Goal: Transaction & Acquisition: Purchase product/service

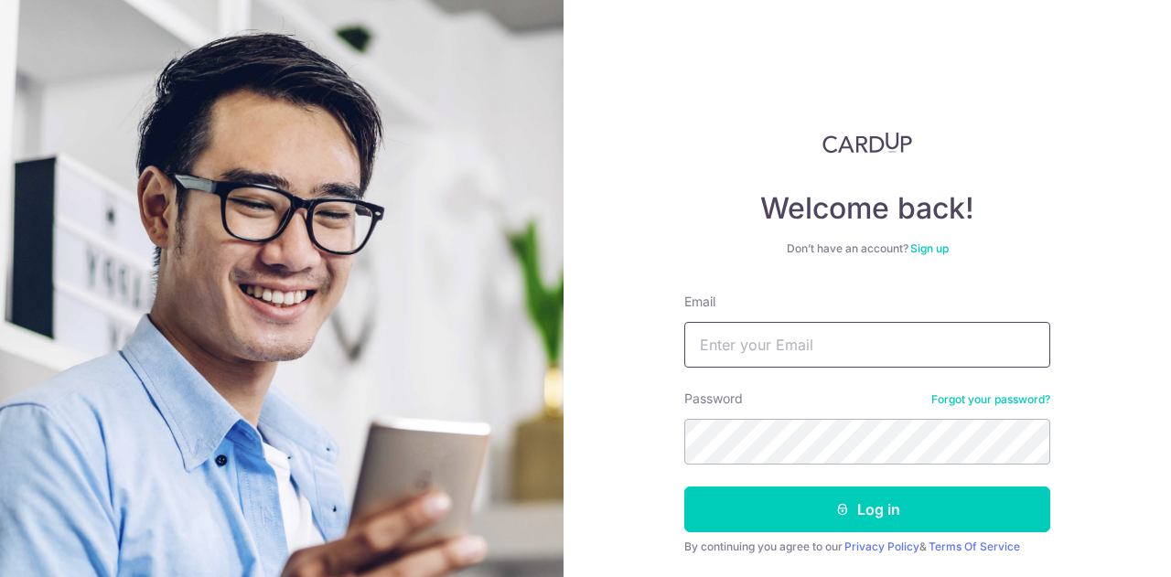
drag, startPoint x: 735, startPoint y: 328, endPoint x: 746, endPoint y: 316, distance: 17.5
click at [735, 328] on input "Email" at bounding box center [867, 345] width 366 height 46
type input "RYANNCHENG@HOTMAIL.COM"
click at [684, 487] on button "Log in" at bounding box center [867, 510] width 366 height 46
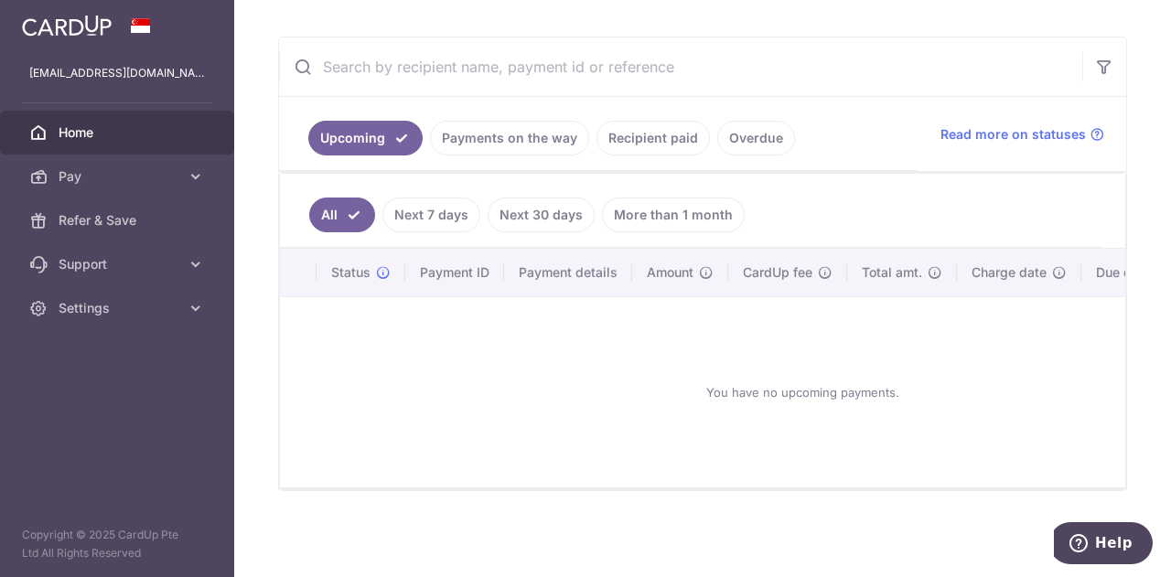
scroll to position [319, 0]
click at [505, 134] on link "Payments on the way" at bounding box center [509, 138] width 159 height 35
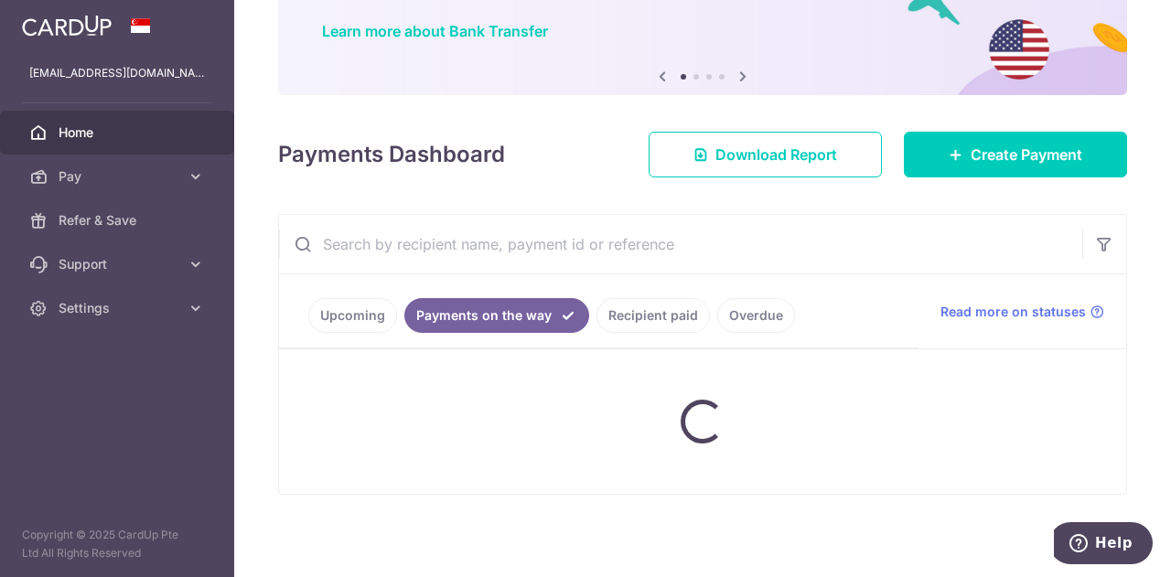
scroll to position [119, 0]
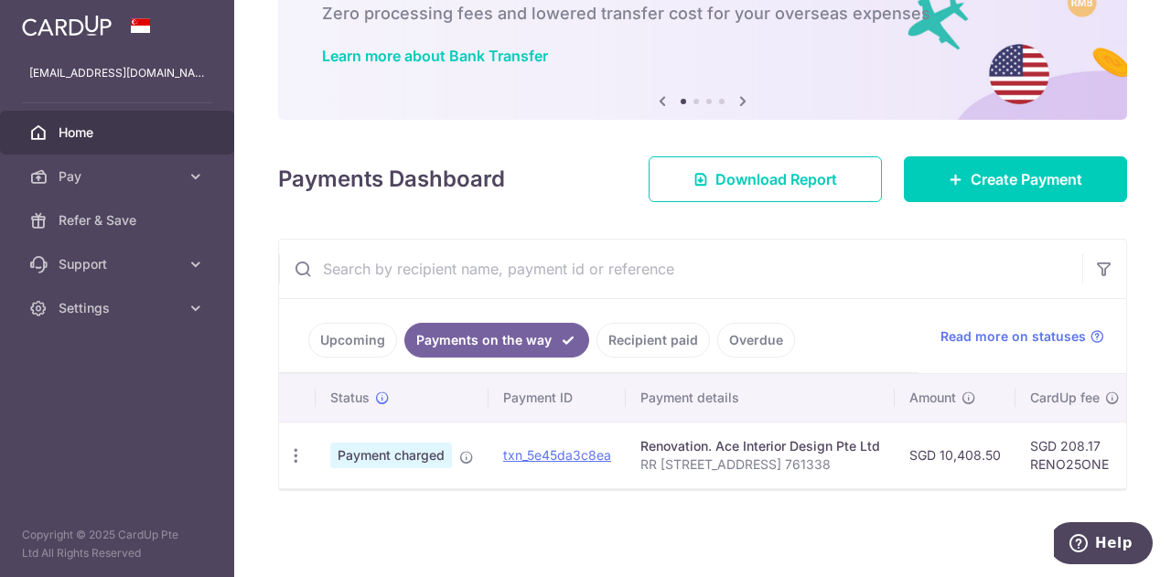
click at [370, 325] on link "Upcoming" at bounding box center [352, 340] width 89 height 35
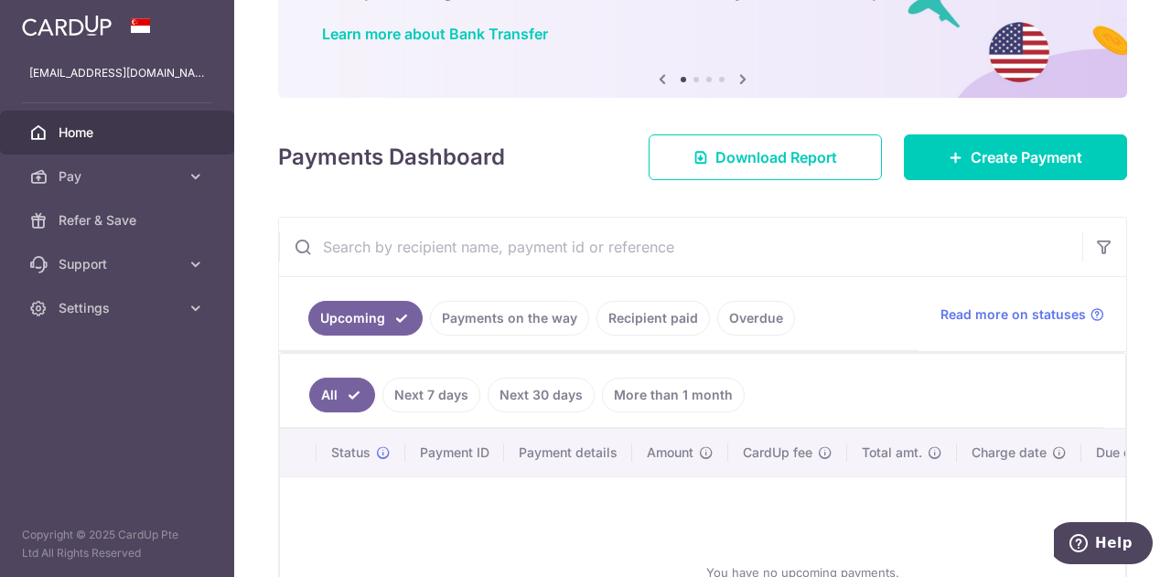
scroll to position [0, 0]
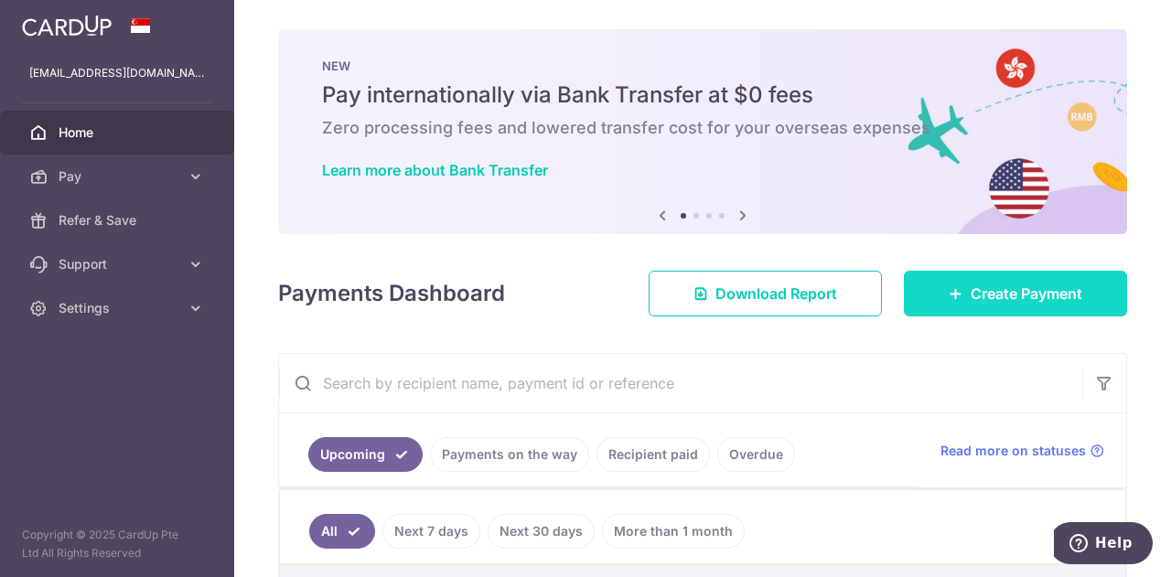
click at [990, 299] on span "Create Payment" at bounding box center [1027, 294] width 112 height 22
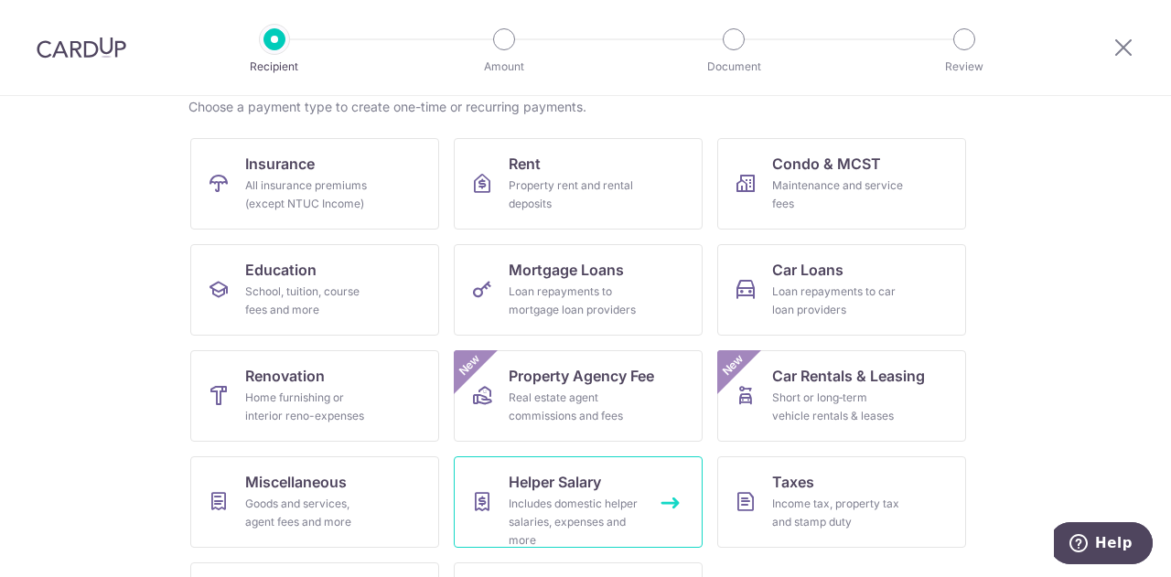
scroll to position [240, 0]
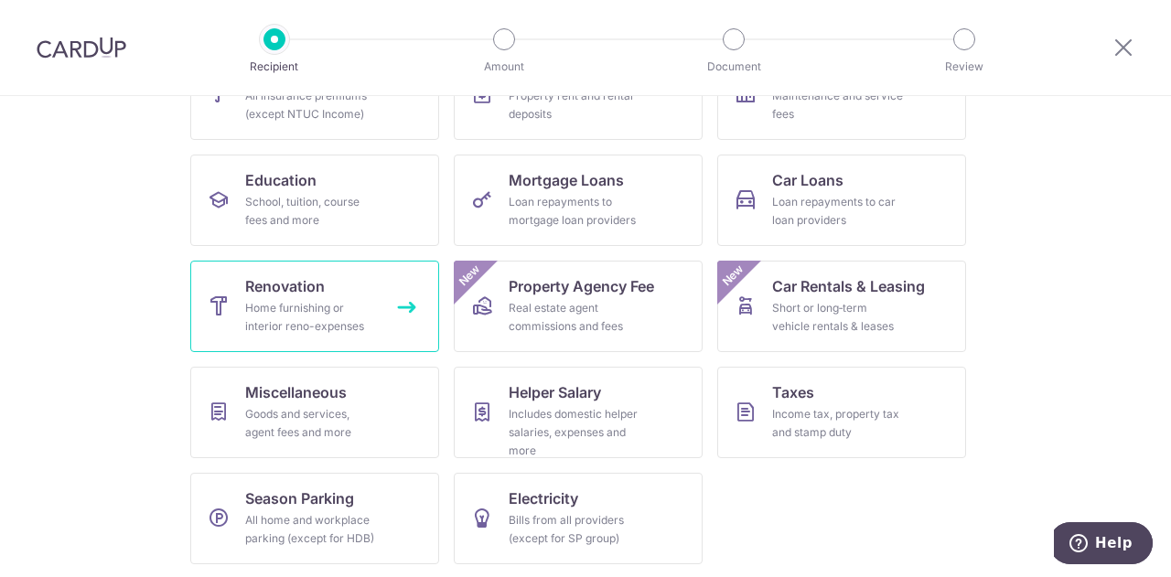
click at [347, 316] on div "Home furnishing or interior reno-expenses" at bounding box center [311, 317] width 132 height 37
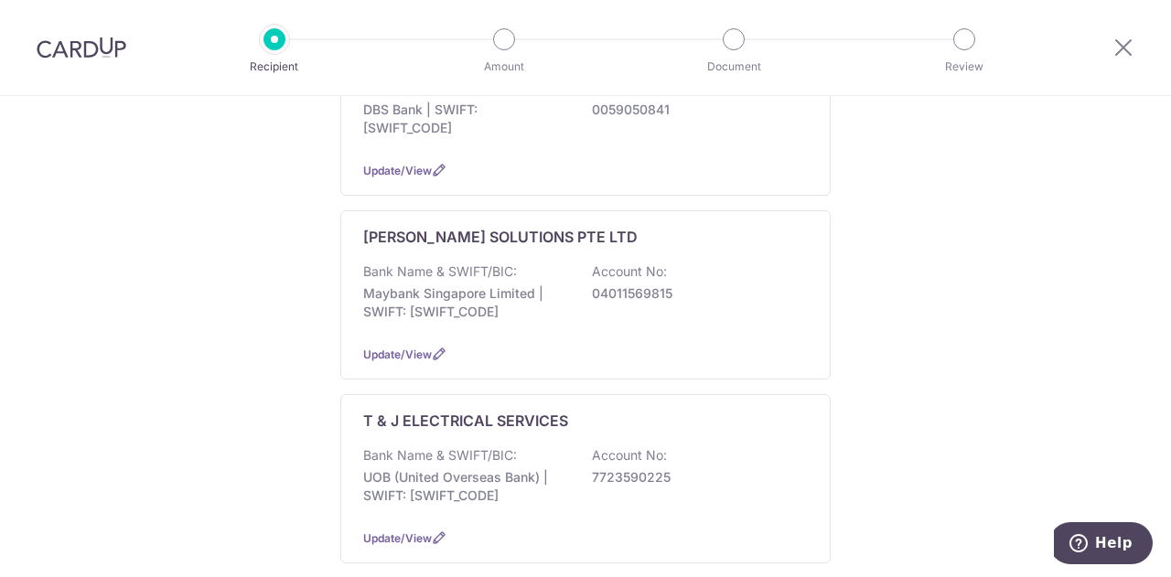
scroll to position [91, 0]
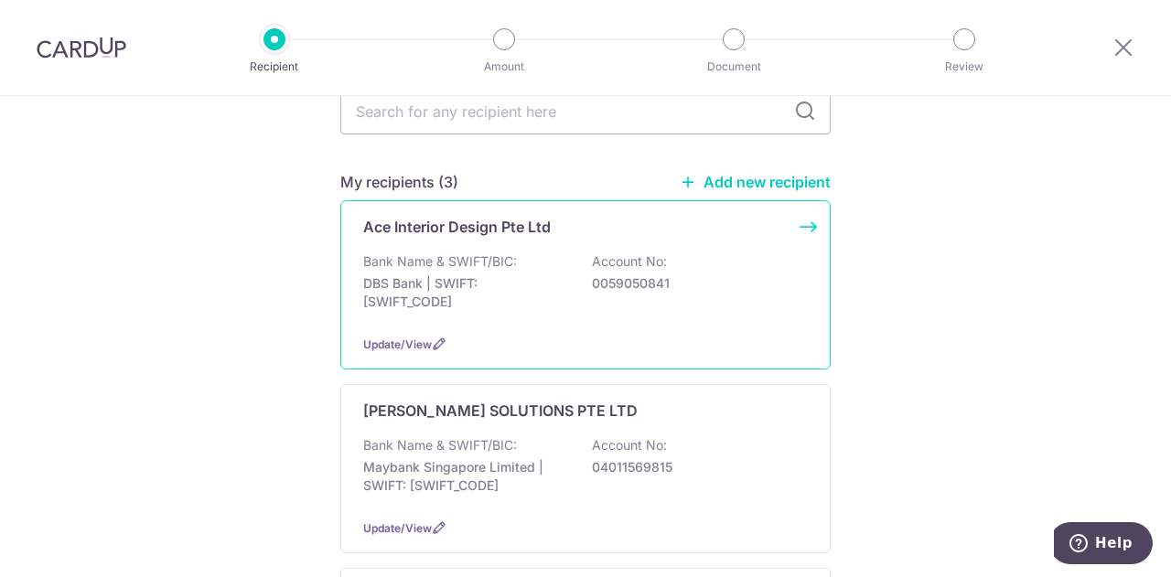
click at [524, 306] on p "DBS Bank | SWIFT: DBSSSGSGXXX" at bounding box center [465, 292] width 205 height 37
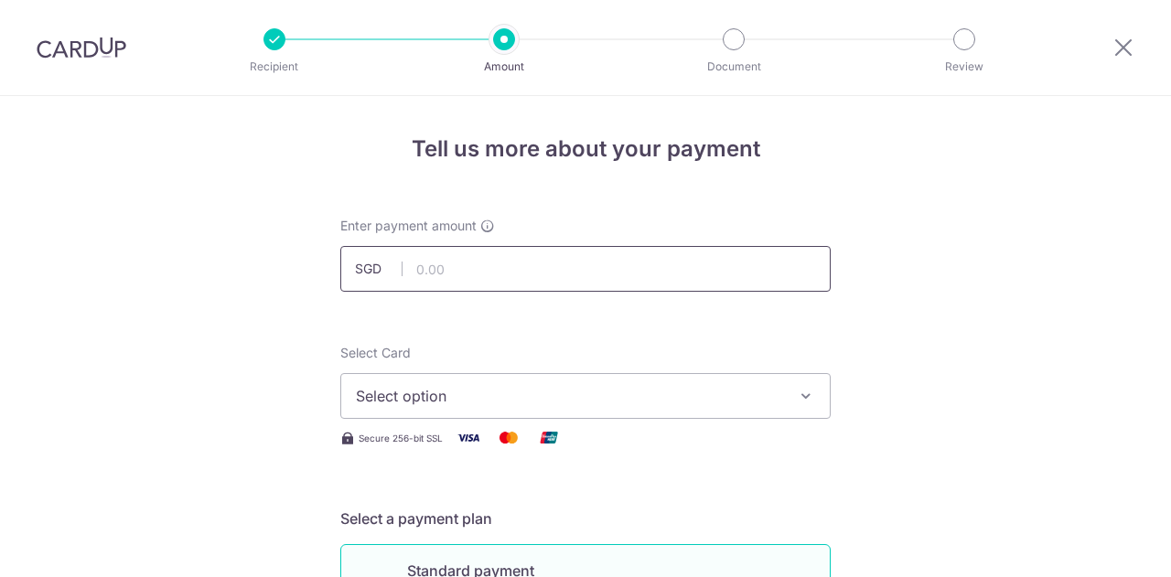
click at [463, 266] on input "text" at bounding box center [585, 269] width 490 height 46
type input "14,104.60"
click at [430, 387] on span "Select option" at bounding box center [569, 396] width 426 height 22
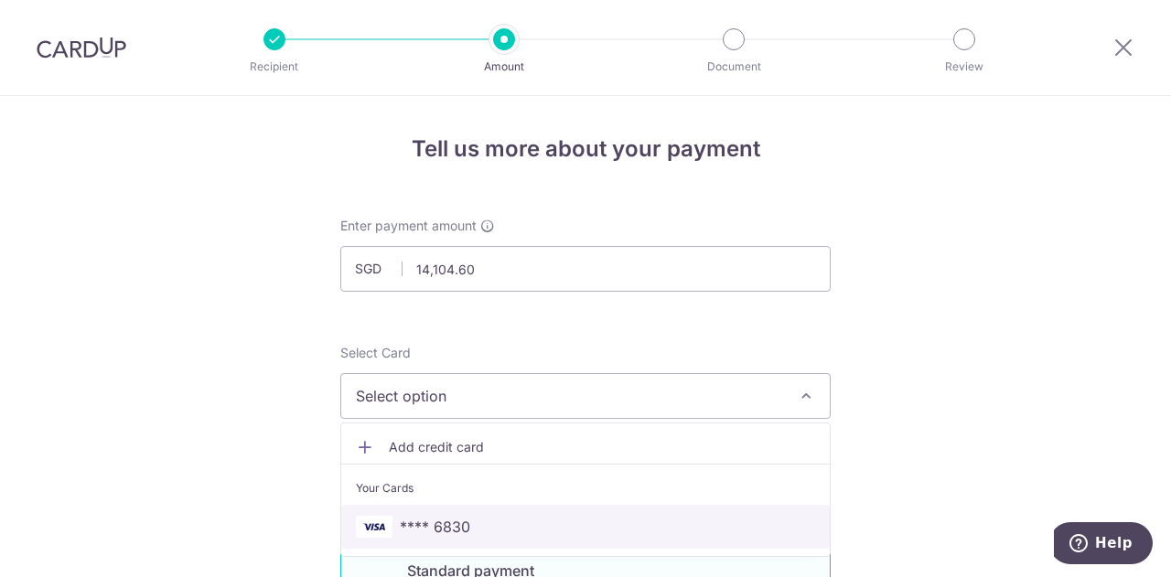
click at [441, 525] on span "**** 6830" at bounding box center [435, 527] width 70 height 22
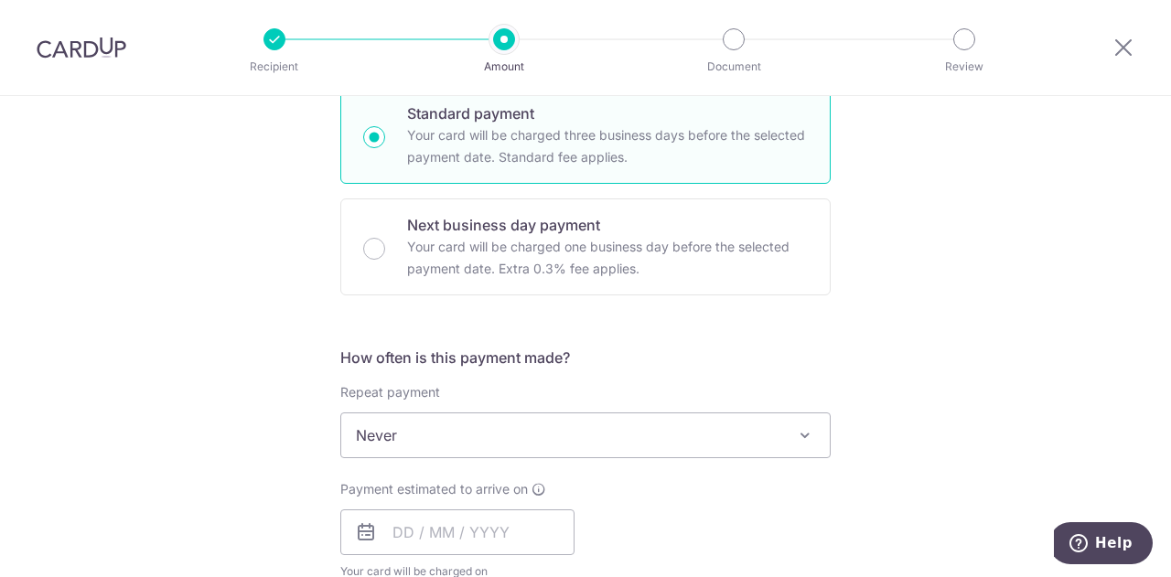
scroll to position [640, 0]
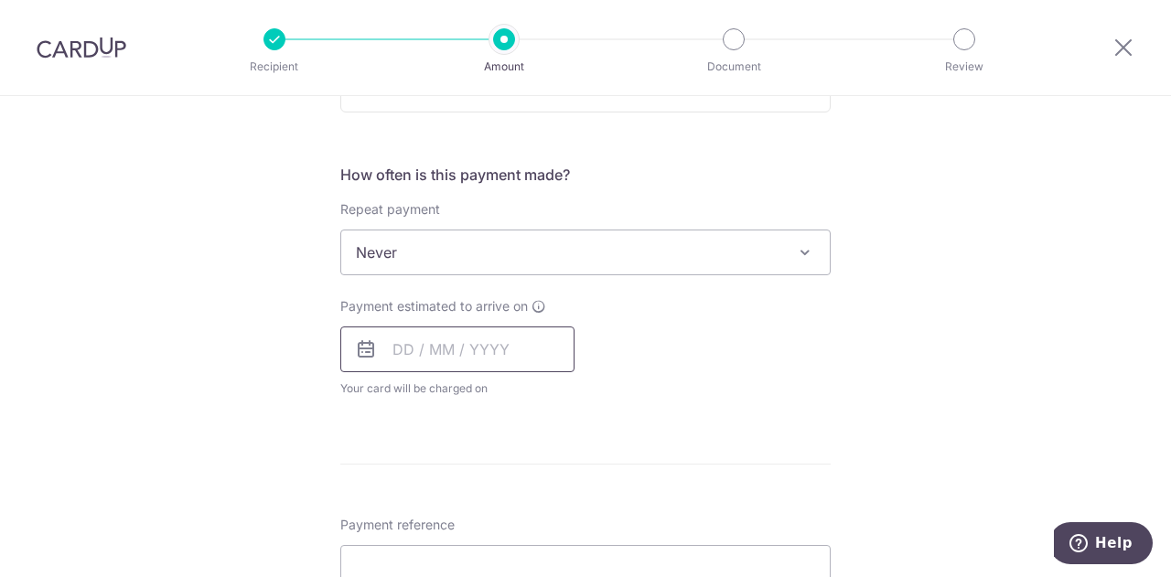
click at [475, 340] on input "text" at bounding box center [457, 350] width 234 height 46
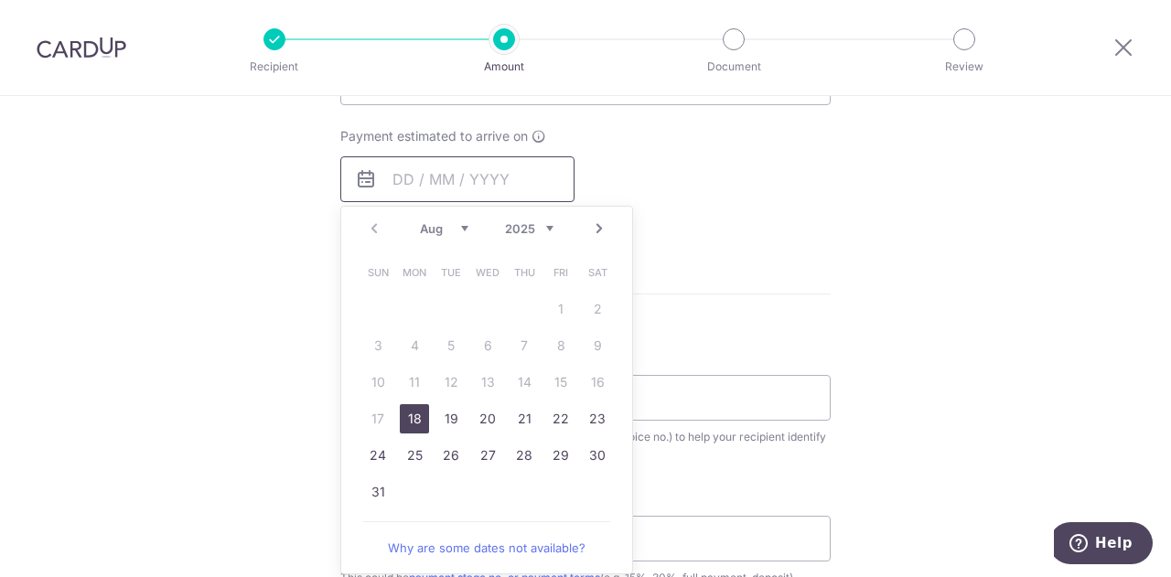
scroll to position [823, 0]
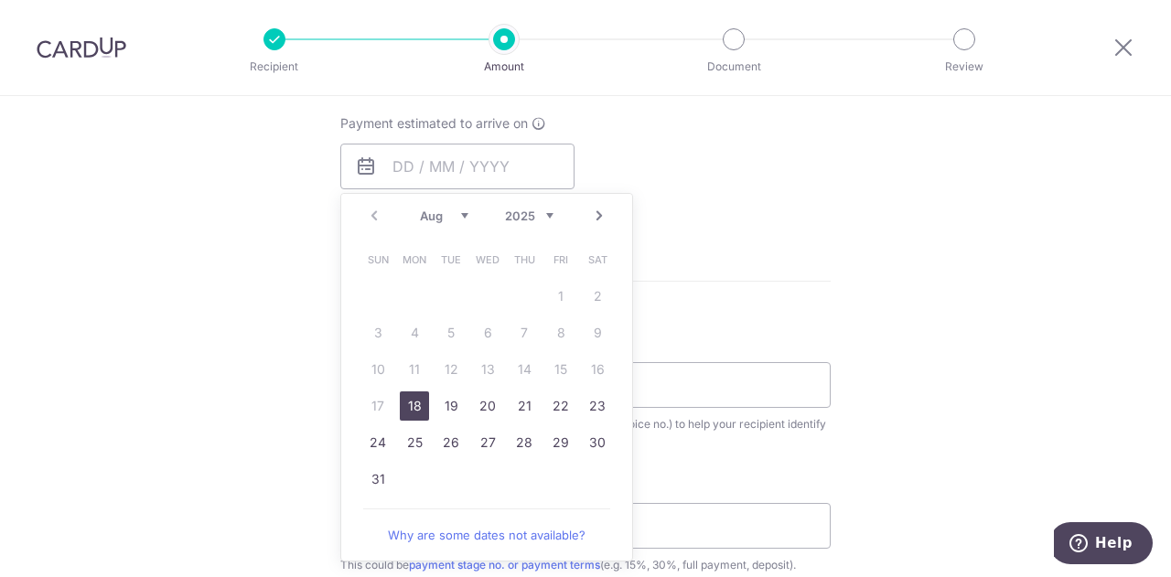
click at [408, 410] on link "18" at bounding box center [414, 406] width 29 height 29
type input "[DATE]"
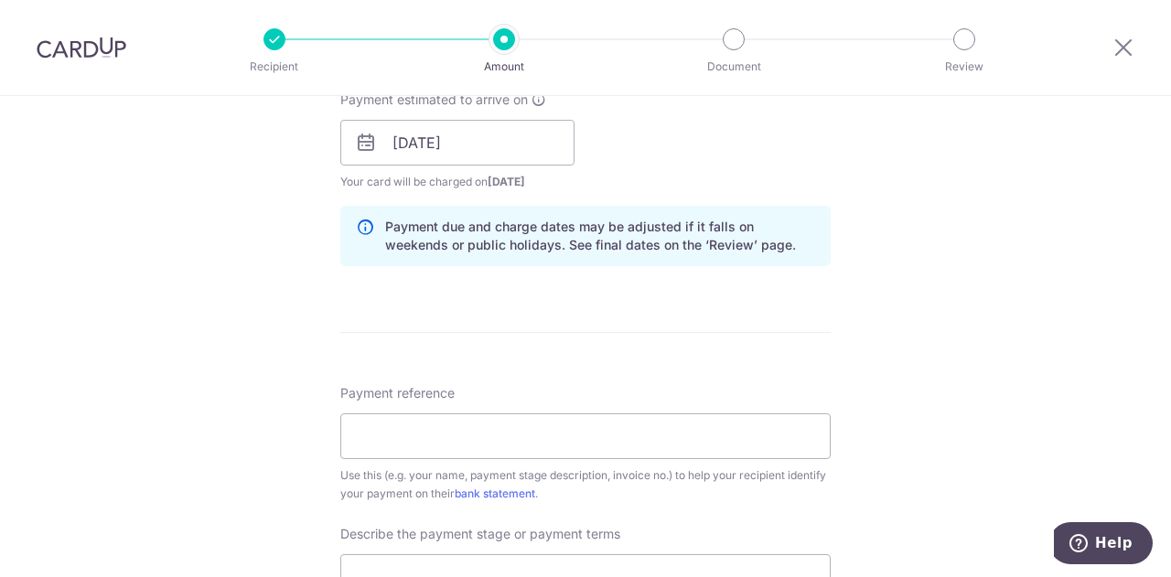
scroll to position [915, 0]
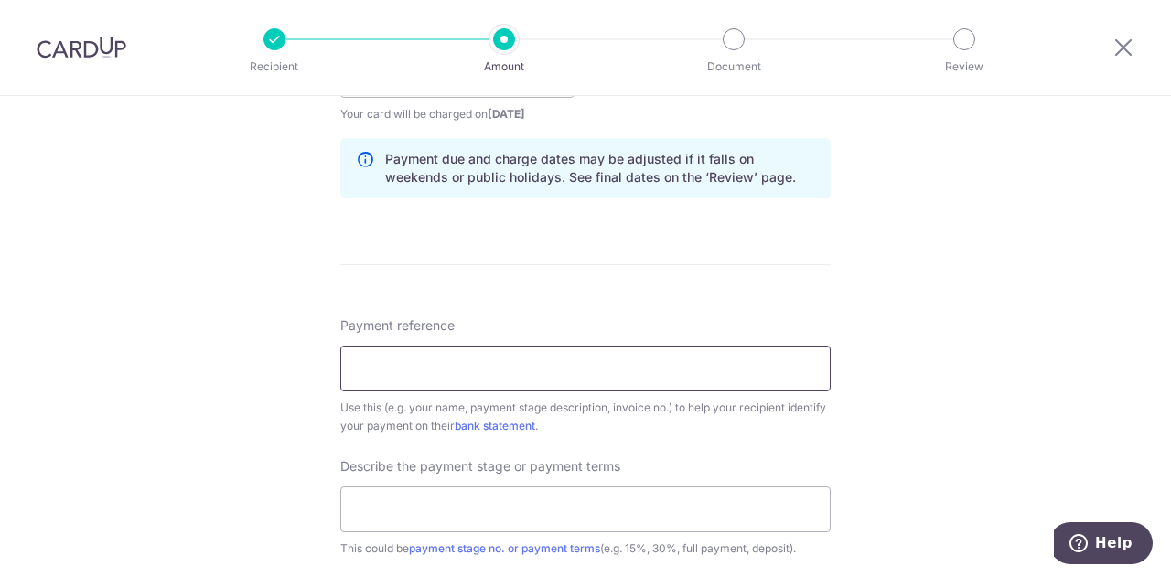
click at [416, 367] on input "Payment reference" at bounding box center [585, 369] width 490 height 46
type input "RR 338A Yishun Ave 6 14-661 761338"
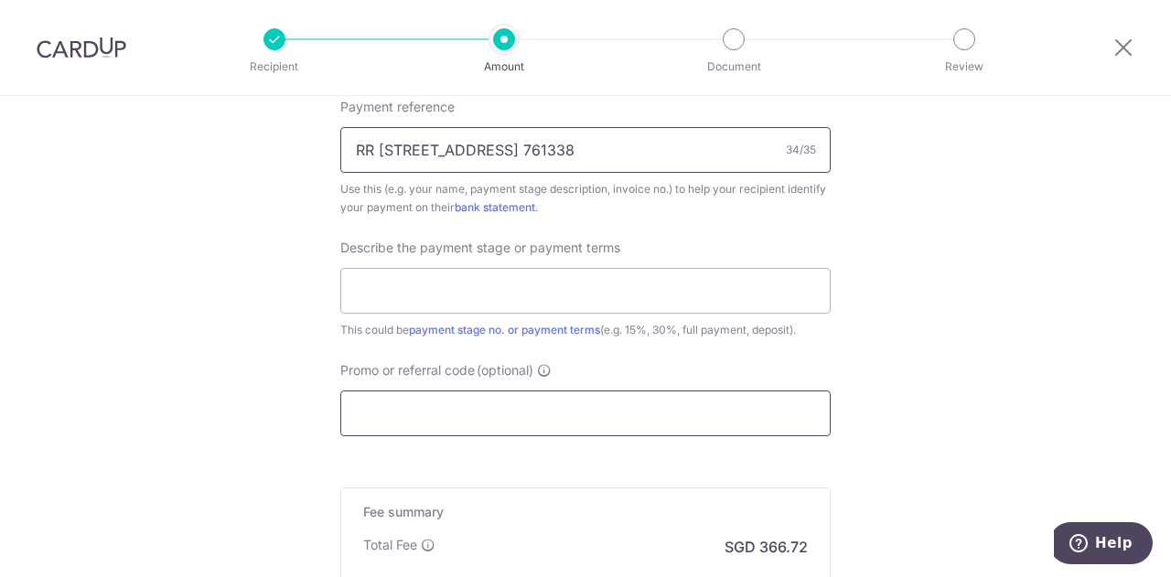
scroll to position [1189, 0]
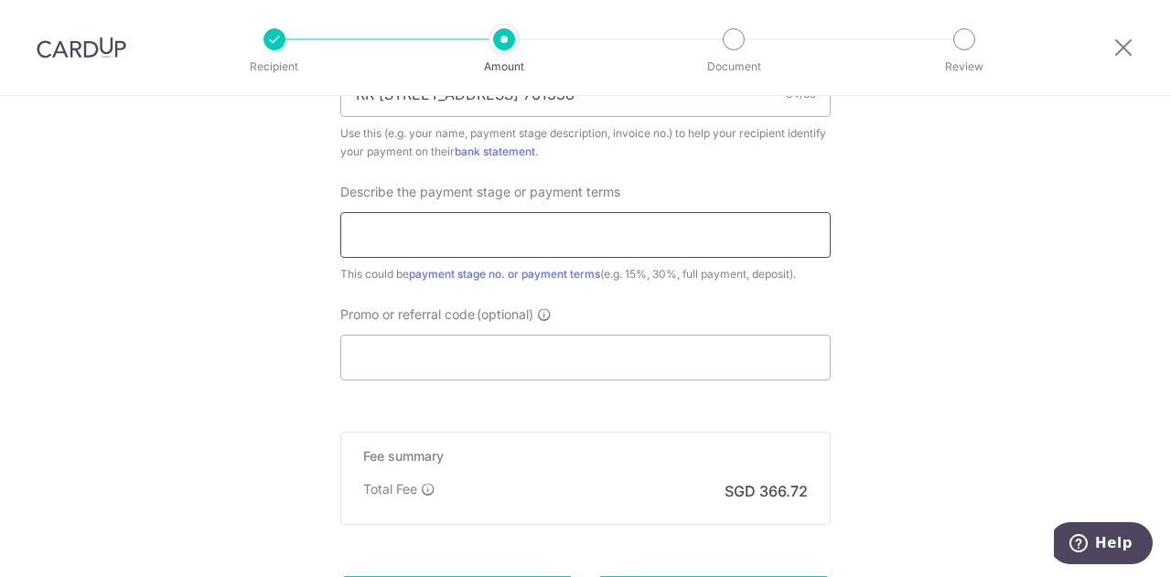
click at [423, 244] on input "text" at bounding box center [585, 235] width 490 height 46
type input "4th Payment - Masonry"
click at [421, 348] on input "Promo or referral code (optional)" at bounding box center [585, 358] width 490 height 46
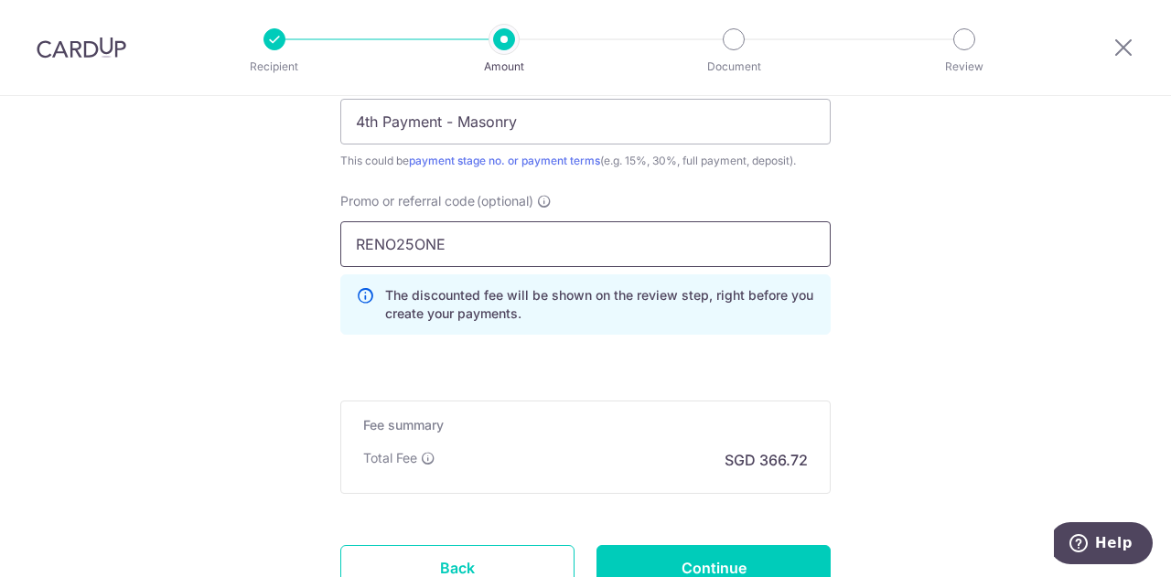
scroll to position [1448, 0]
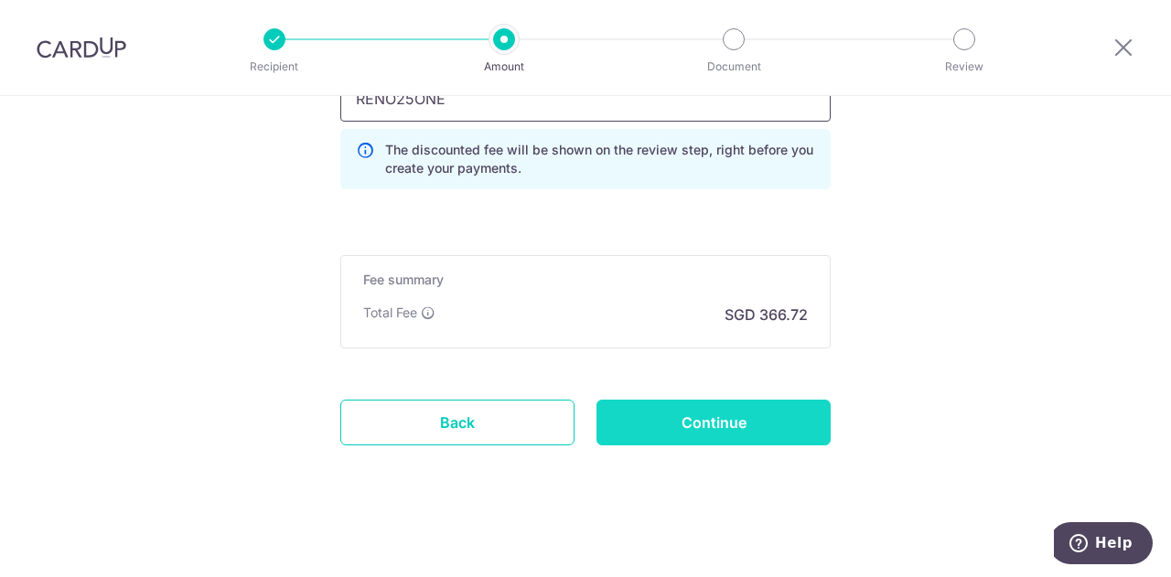
type input "RENO25ONE"
click at [756, 414] on input "Continue" at bounding box center [713, 423] width 234 height 46
type input "Create Schedule"
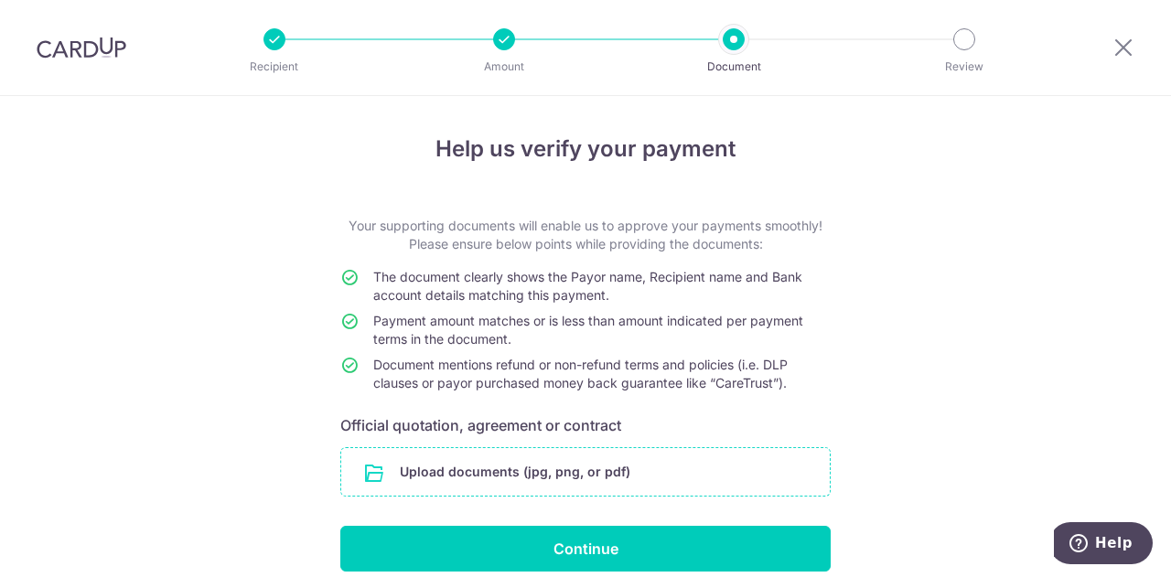
click at [446, 464] on input "file" at bounding box center [585, 472] width 489 height 48
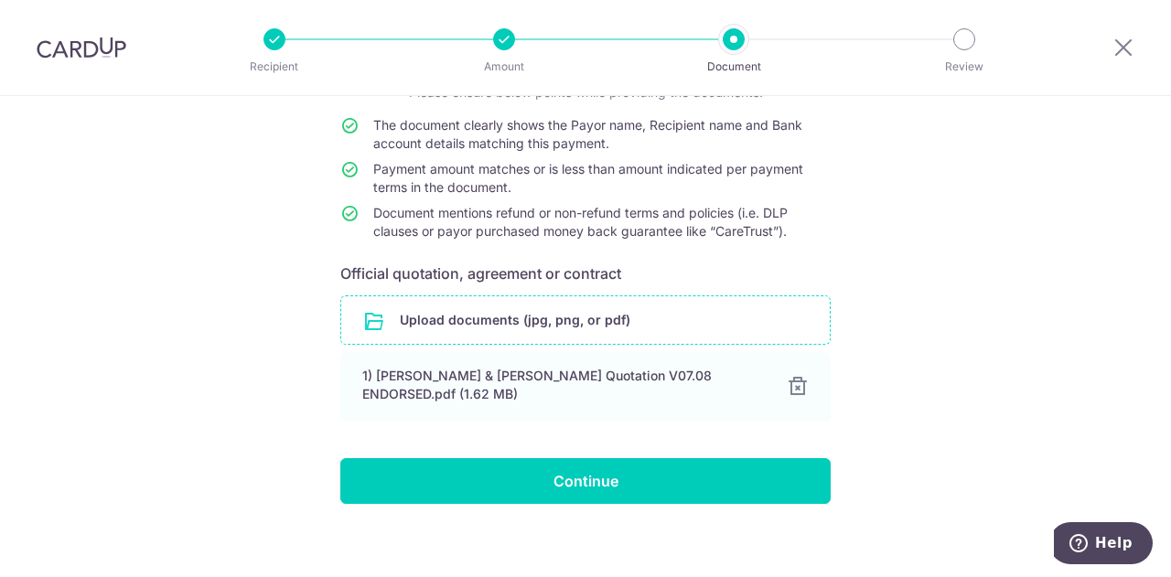
scroll to position [154, 0]
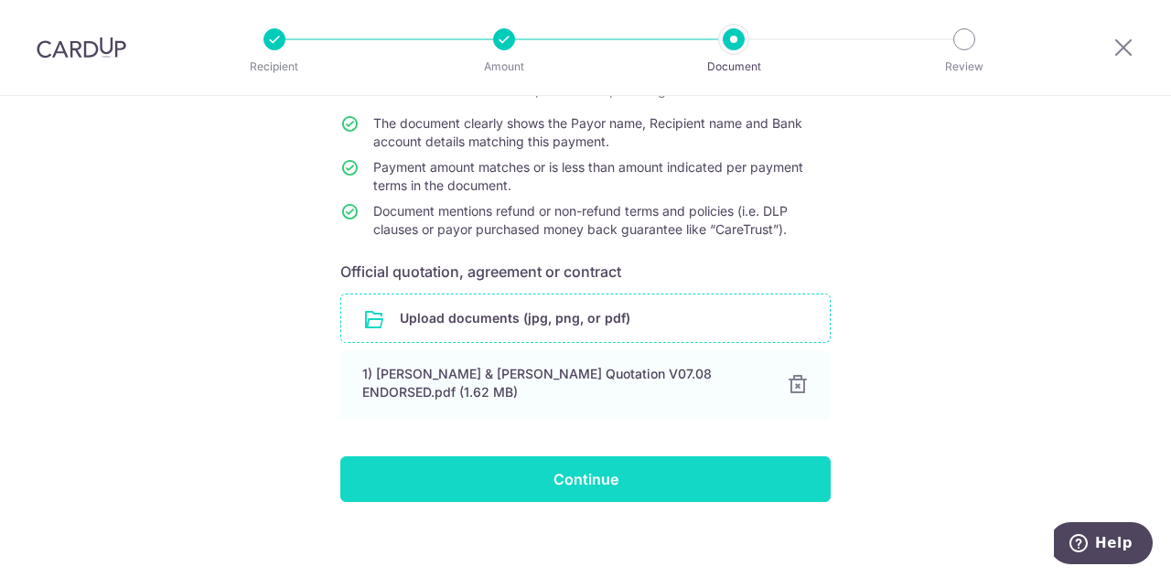
click at [589, 464] on input "Continue" at bounding box center [585, 479] width 490 height 46
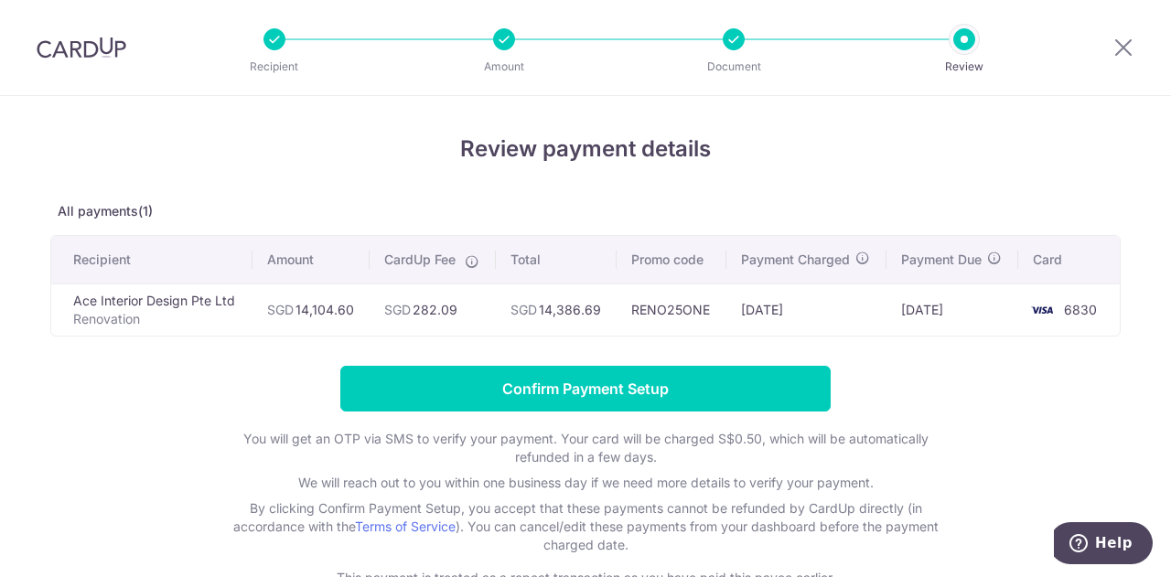
scroll to position [91, 0]
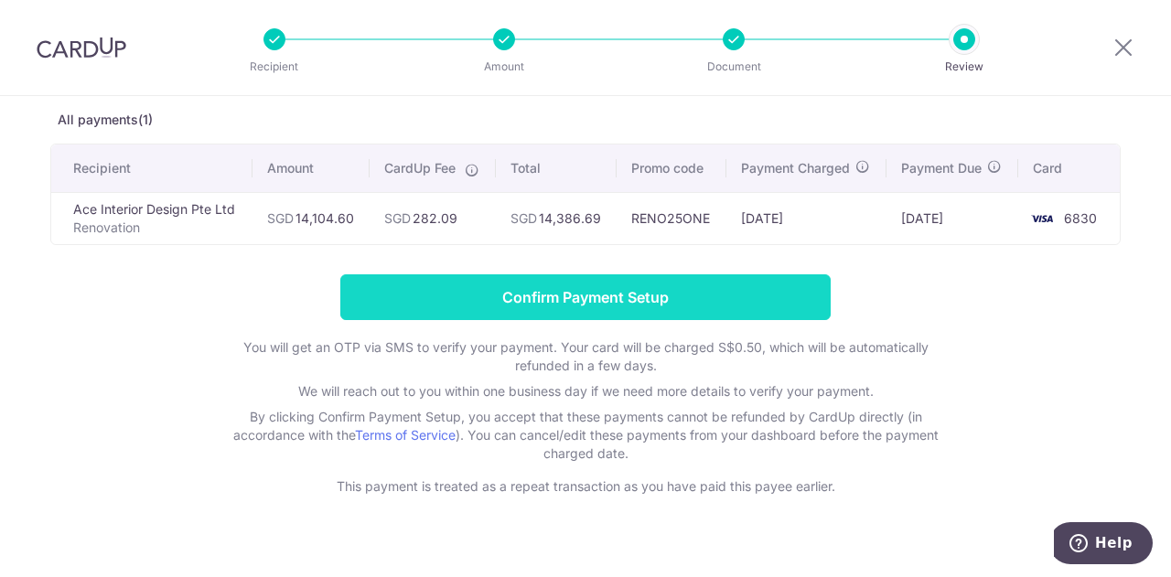
click at [617, 311] on input "Confirm Payment Setup" at bounding box center [585, 297] width 490 height 46
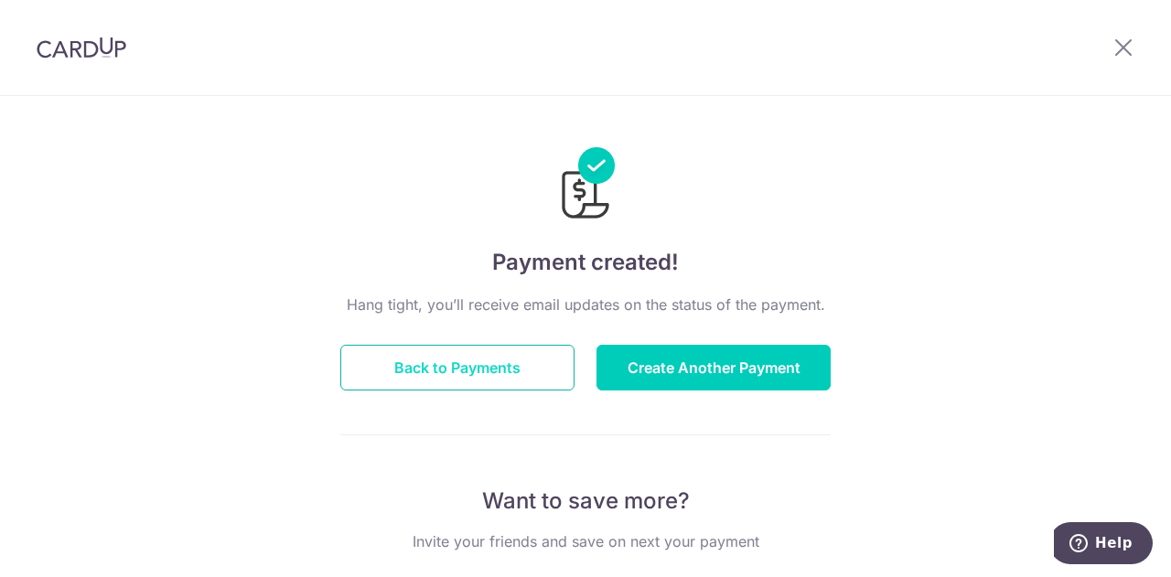
click at [527, 374] on button "Back to Payments" at bounding box center [457, 368] width 234 height 46
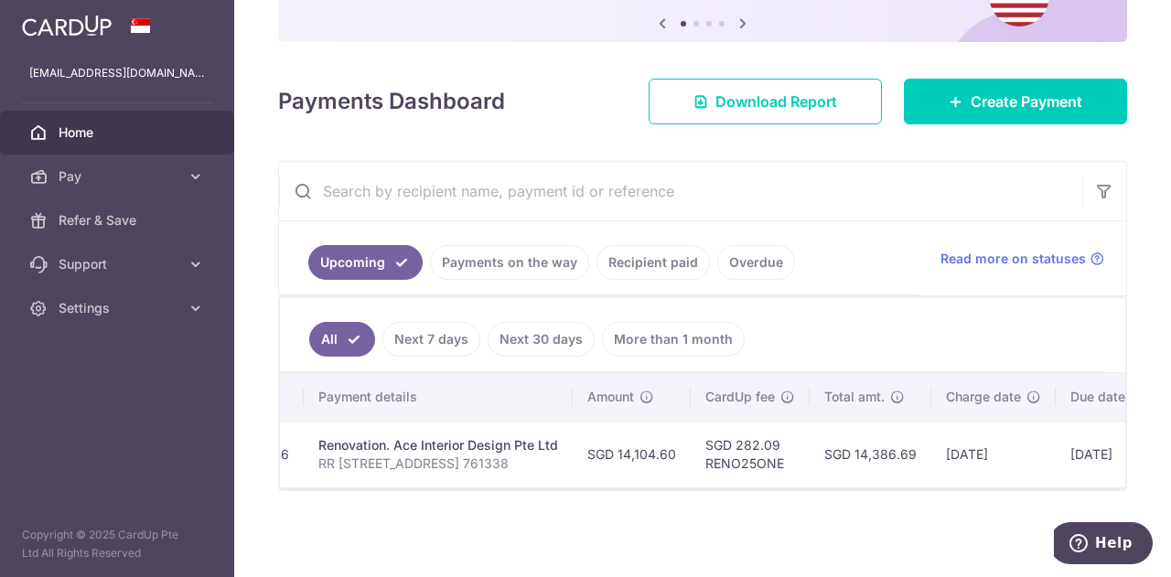
scroll to position [0, 306]
